Goal: Task Accomplishment & Management: Manage account settings

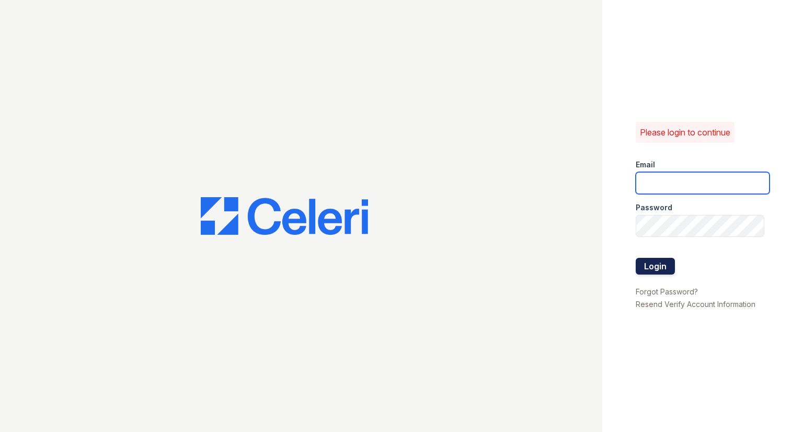
type input "[EMAIL_ADDRESS][DOMAIN_NAME]"
click at [665, 262] on button "Login" at bounding box center [655, 266] width 39 height 17
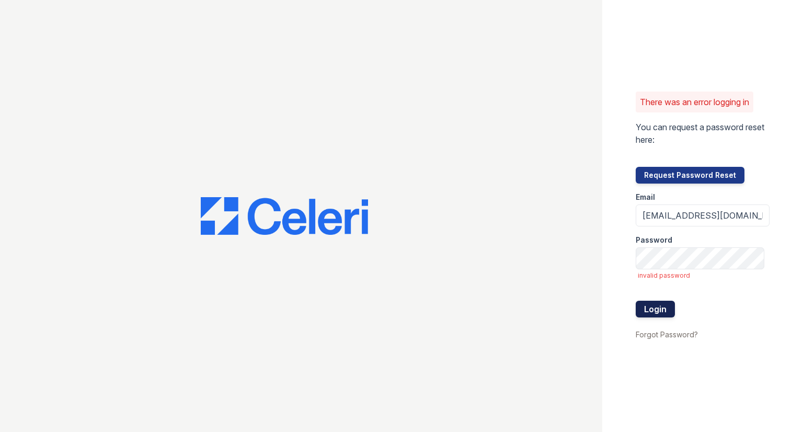
click at [658, 302] on button "Login" at bounding box center [655, 309] width 39 height 17
click at [662, 308] on button "Login" at bounding box center [655, 309] width 39 height 17
click at [665, 309] on button "Login" at bounding box center [655, 309] width 39 height 17
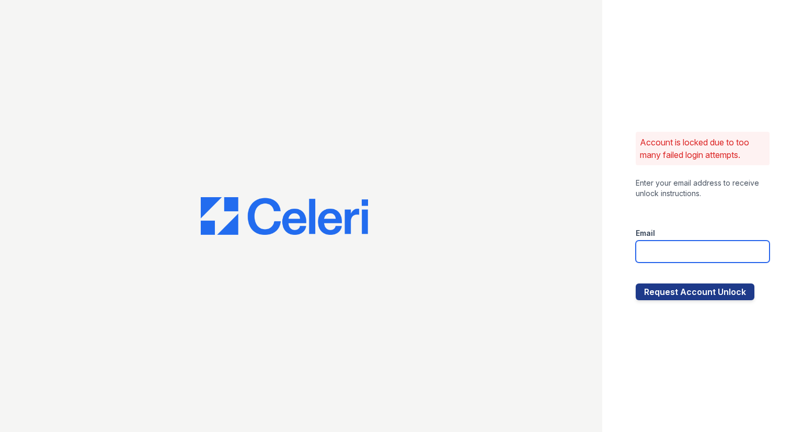
click at [680, 254] on input "email" at bounding box center [703, 252] width 134 height 22
type input "[EMAIL_ADDRESS][DOMAIN_NAME]"
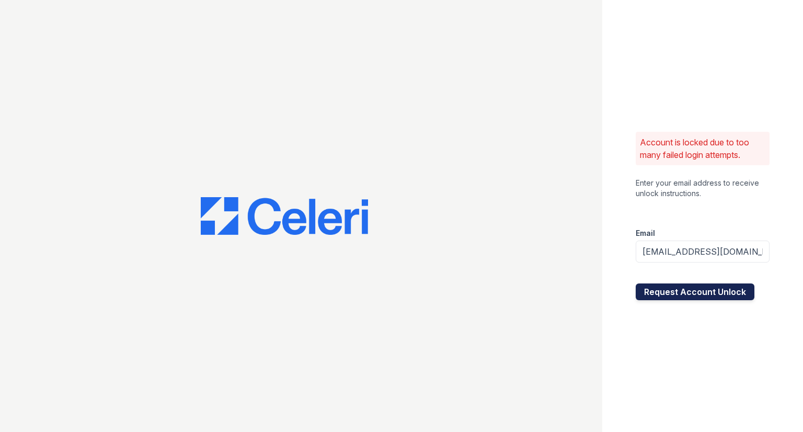
click at [693, 291] on button "Request Account Unlock" at bounding box center [695, 292] width 119 height 17
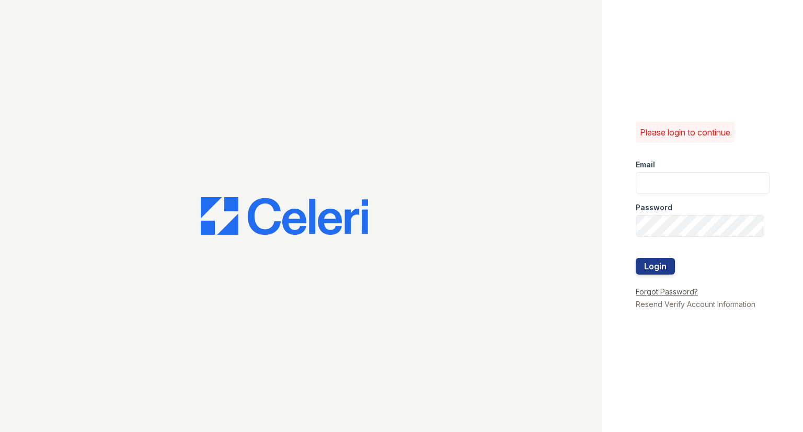
type input "[EMAIL_ADDRESS][DOMAIN_NAME]"
click at [676, 293] on link "Forgot Password?" at bounding box center [667, 291] width 62 height 9
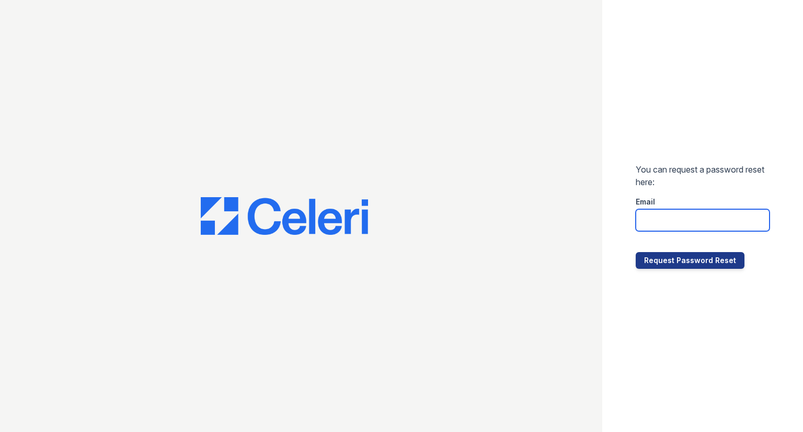
click at [674, 222] on input "email" at bounding box center [703, 220] width 134 height 22
type input "raindance2@cafmanagement.com"
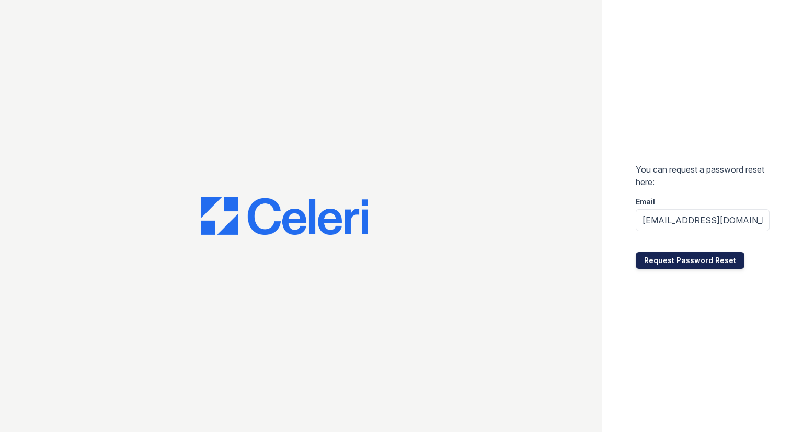
click at [680, 268] on button "Request Password Reset" at bounding box center [690, 260] width 109 height 17
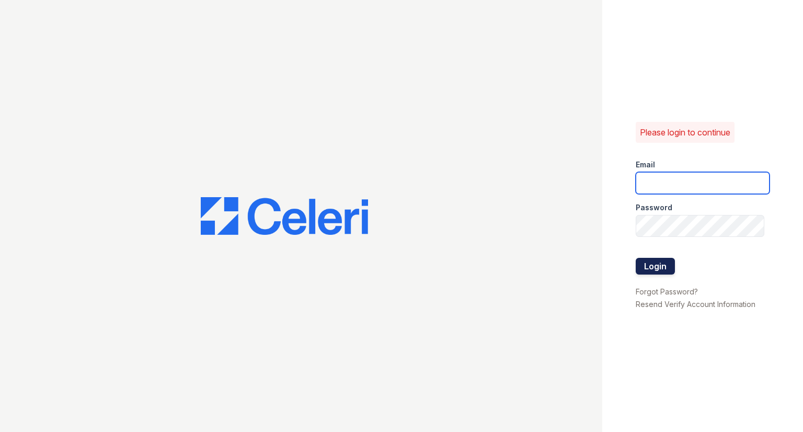
type input "[EMAIL_ADDRESS][DOMAIN_NAME]"
click at [658, 264] on button "Login" at bounding box center [655, 266] width 39 height 17
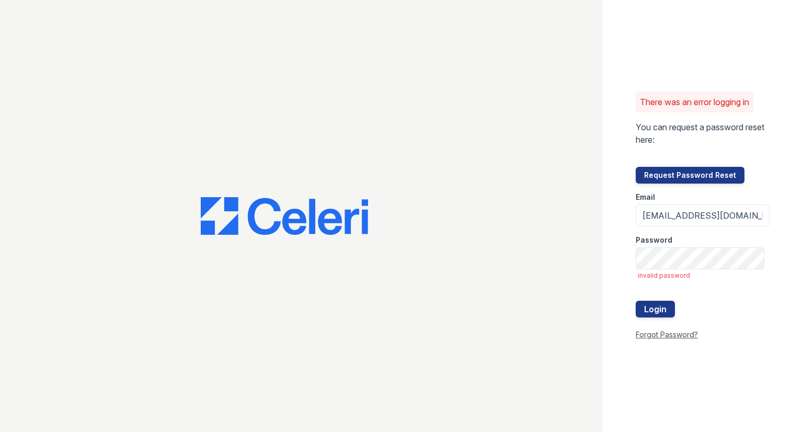
click at [653, 335] on link "Forgot Password?" at bounding box center [667, 334] width 62 height 9
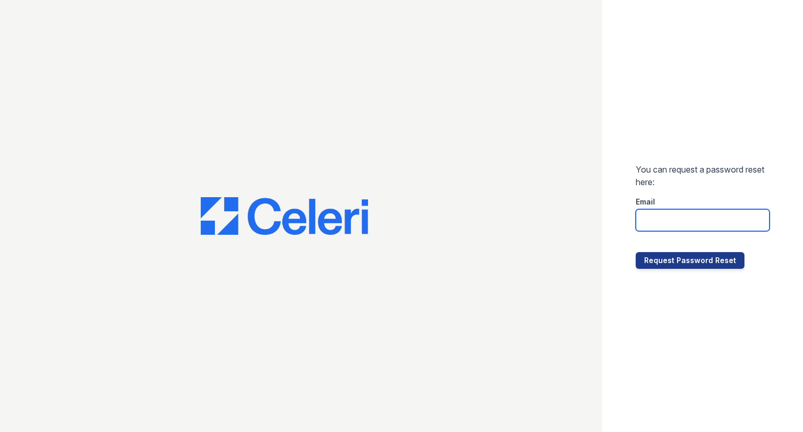
click at [680, 217] on input "email" at bounding box center [703, 220] width 134 height 22
type input "raindance2@cafmanagement.com"
click at [761, 217] on input "raindance2@cafmanagement.com" at bounding box center [703, 220] width 134 height 22
click at [778, 179] on div "You can request a password reset here: Email raindance2@cafmanagement.com Reque…" at bounding box center [703, 216] width 201 height 432
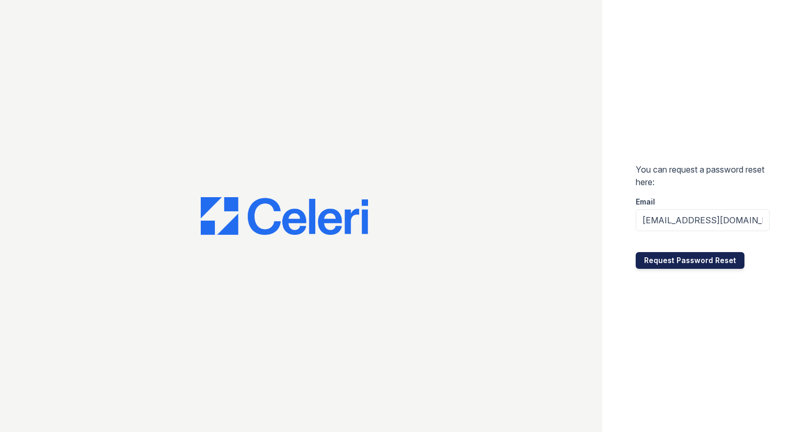
click at [711, 258] on button "Request Password Reset" at bounding box center [690, 260] width 109 height 17
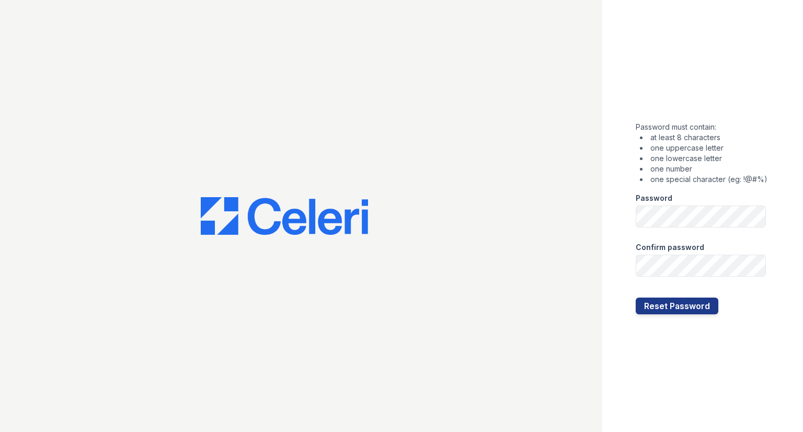
click at [644, 362] on div "Password must contain: at least 8 characters one uppercase letter one lowercase…" at bounding box center [703, 216] width 201 height 432
click at [658, 316] on div "Password must contain: at least 8 characters one uppercase letter one lowercase…" at bounding box center [703, 216] width 201 height 432
click at [667, 305] on button "Reset Password" at bounding box center [677, 306] width 83 height 17
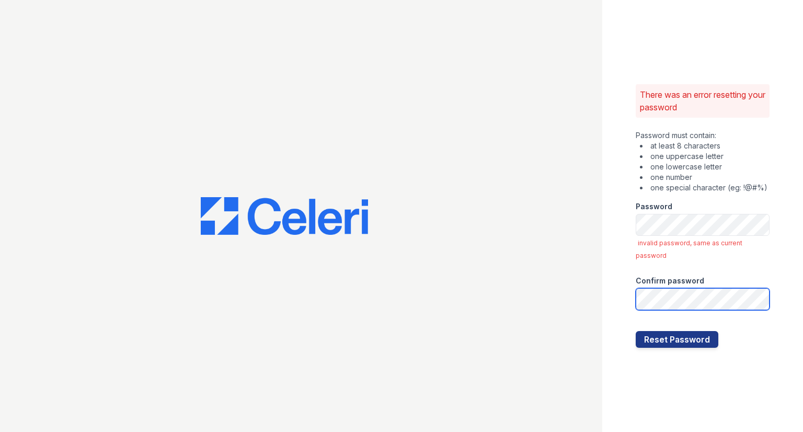
click at [636, 331] on button "Reset Password" at bounding box center [677, 339] width 83 height 17
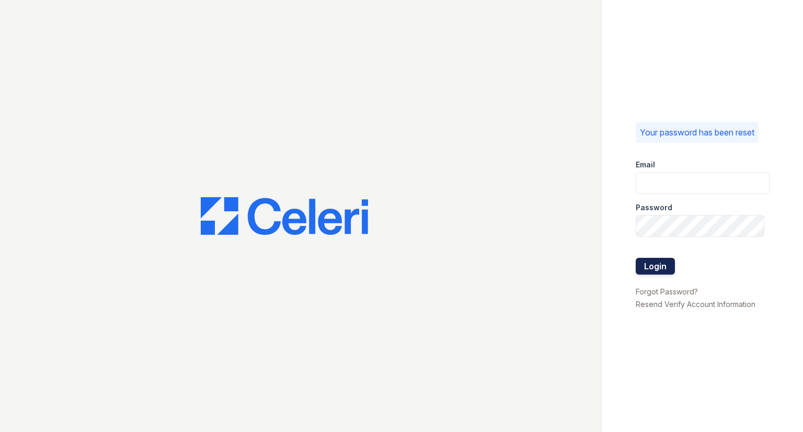
type input "[EMAIL_ADDRESS][DOMAIN_NAME]"
click at [649, 273] on button "Login" at bounding box center [655, 266] width 39 height 17
click at [655, 266] on button "Login" at bounding box center [655, 266] width 39 height 17
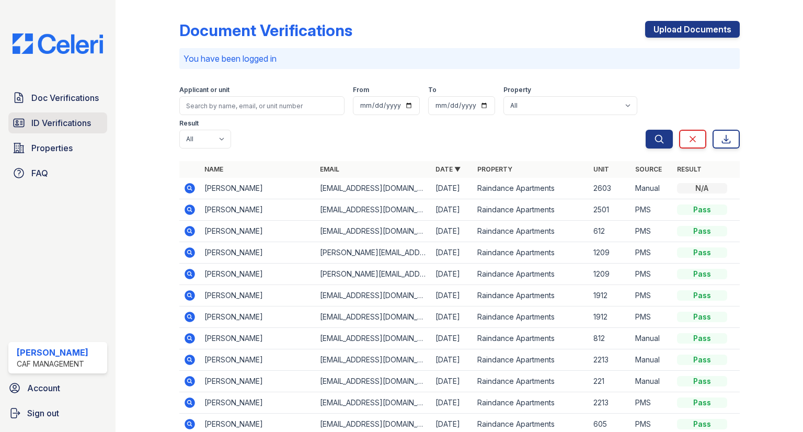
click at [59, 126] on span "ID Verifications" at bounding box center [61, 123] width 60 height 13
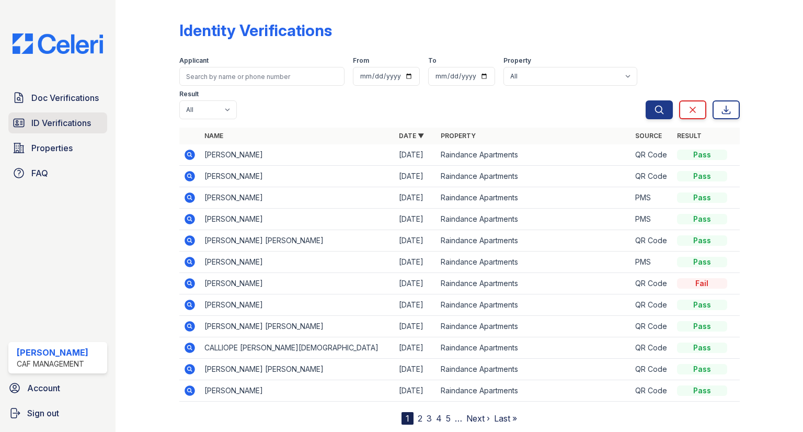
click at [74, 117] on span "ID Verifications" at bounding box center [61, 123] width 60 height 13
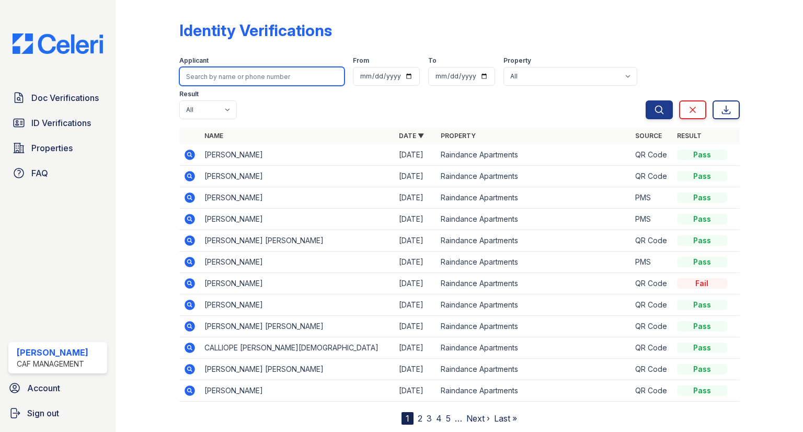
click at [220, 78] on input "search" at bounding box center [261, 76] width 165 height 19
type input "[PERSON_NAME]"
click at [646, 100] on button "Search" at bounding box center [659, 109] width 27 height 19
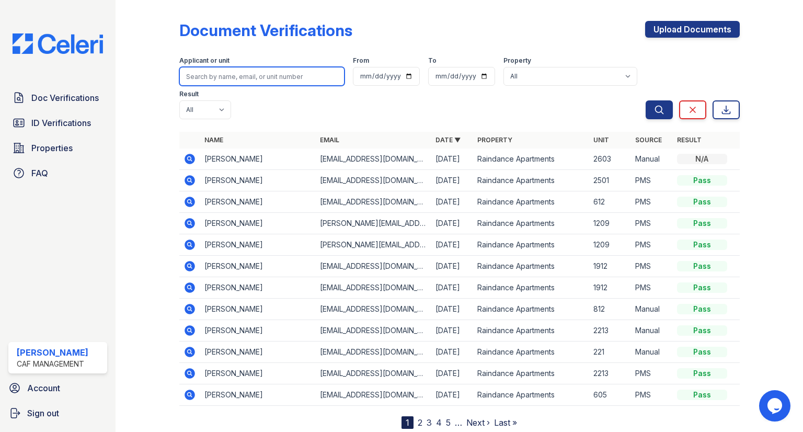
click at [228, 77] on input "search" at bounding box center [261, 76] width 165 height 19
type input "k"
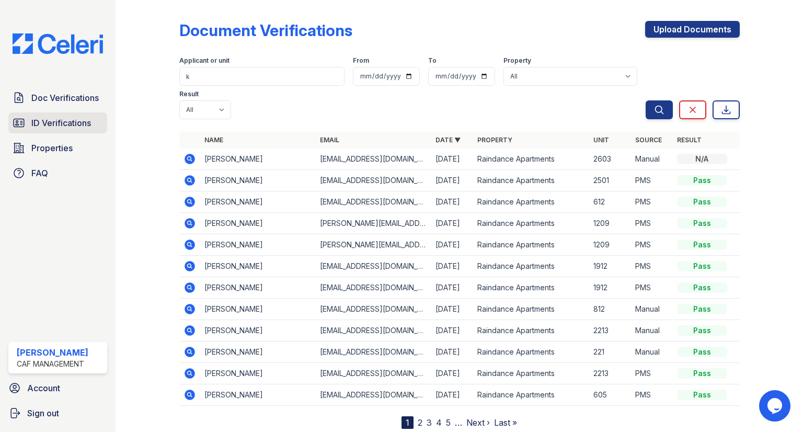
click at [103, 121] on link "ID Verifications" at bounding box center [57, 122] width 99 height 21
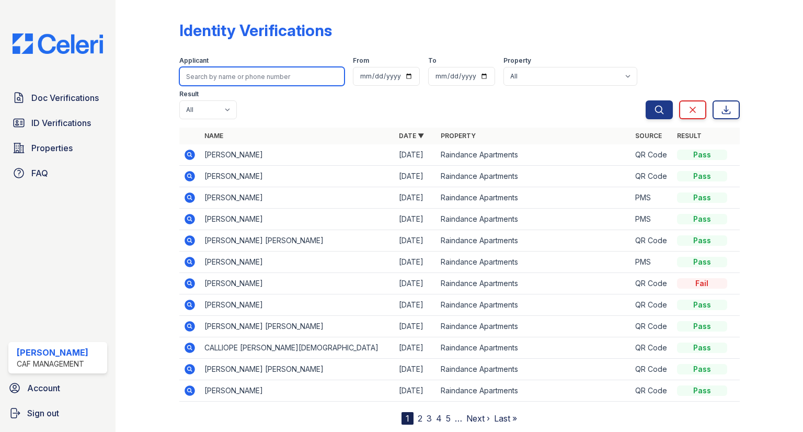
click at [200, 69] on input "search" at bounding box center [261, 76] width 165 height 19
type input "[PERSON_NAME]"
click at [646, 100] on button "Search" at bounding box center [659, 109] width 27 height 19
